Goal: Navigation & Orientation: Find specific page/section

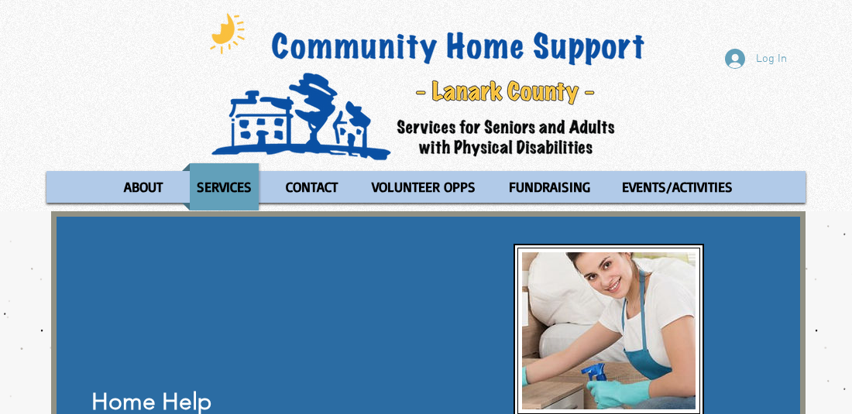
scroll to position [341, 0]
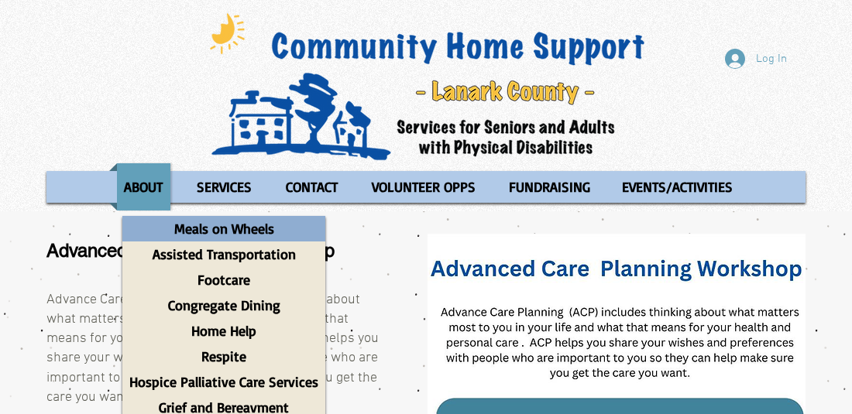
click at [213, 216] on p "Meals on Wheels" at bounding box center [224, 229] width 114 height 26
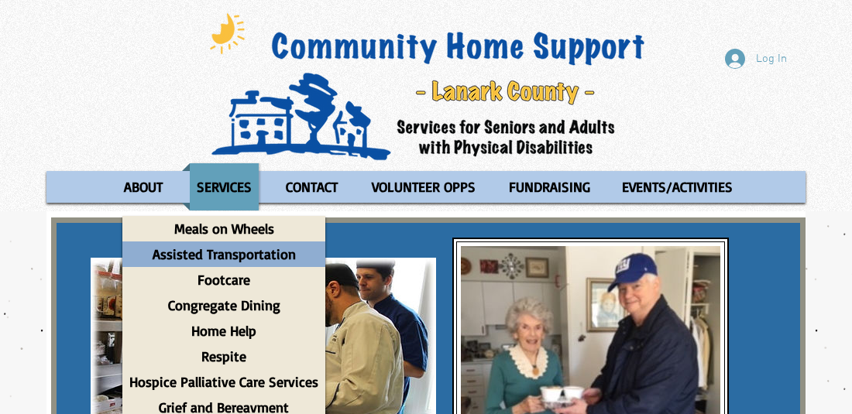
click at [220, 246] on p "Assisted Transportation" at bounding box center [224, 255] width 157 height 26
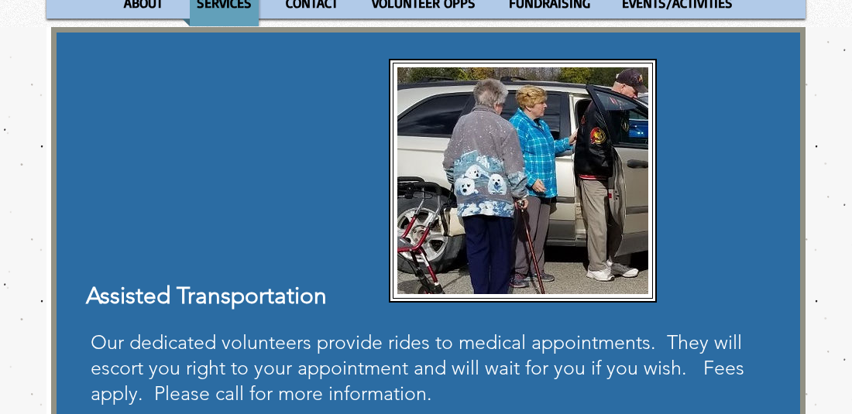
scroll to position [182, 0]
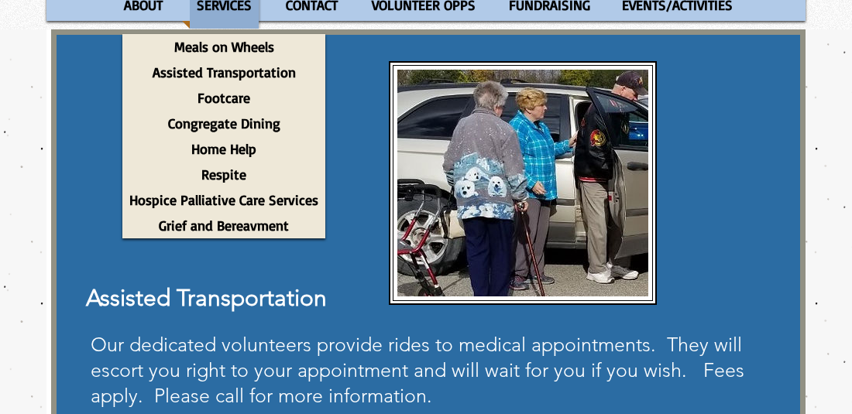
click at [218, 7] on p "SERVICES" at bounding box center [224, 4] width 69 height 47
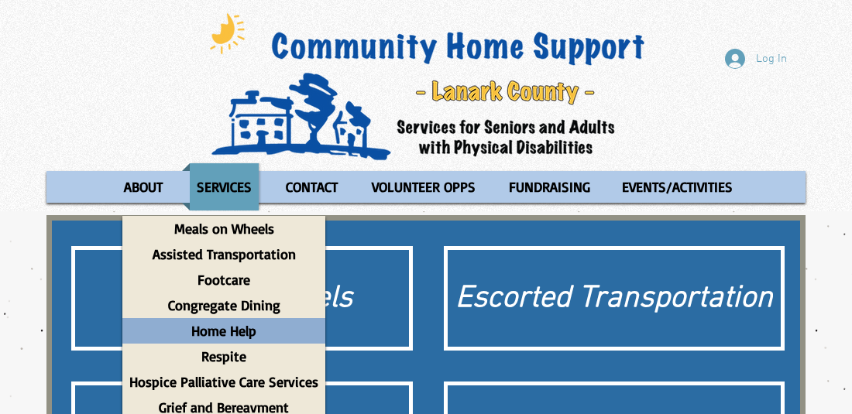
click at [197, 323] on p "Home Help" at bounding box center [223, 331] width 79 height 26
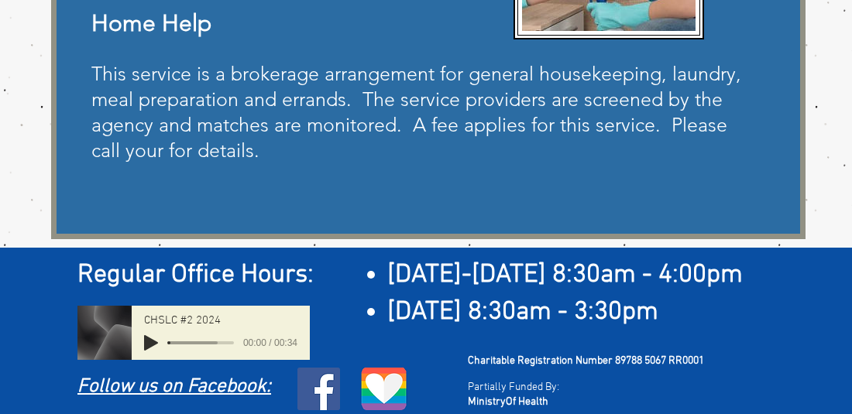
scroll to position [387, 0]
